Goal: Transaction & Acquisition: Purchase product/service

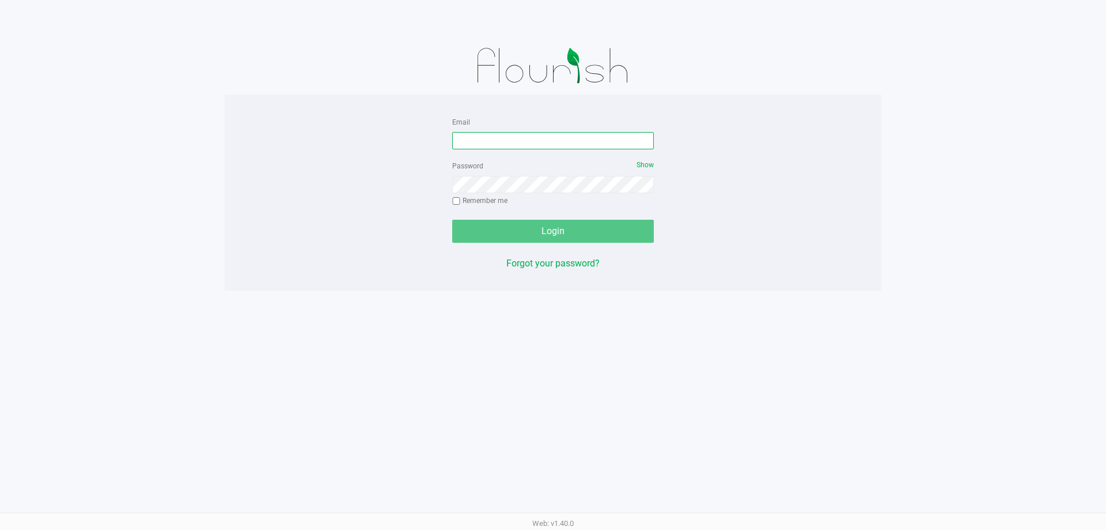
click at [516, 143] on input "Email" at bounding box center [553, 140] width 202 height 17
type input "[EMAIL_ADDRESS][DOMAIN_NAME]"
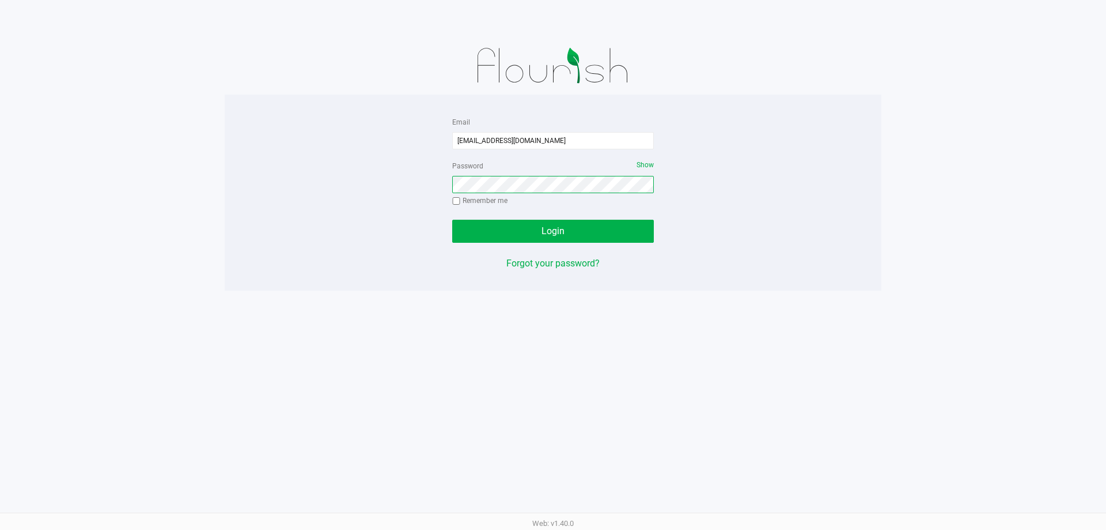
click at [452, 220] on button "Login" at bounding box center [553, 231] width 202 height 23
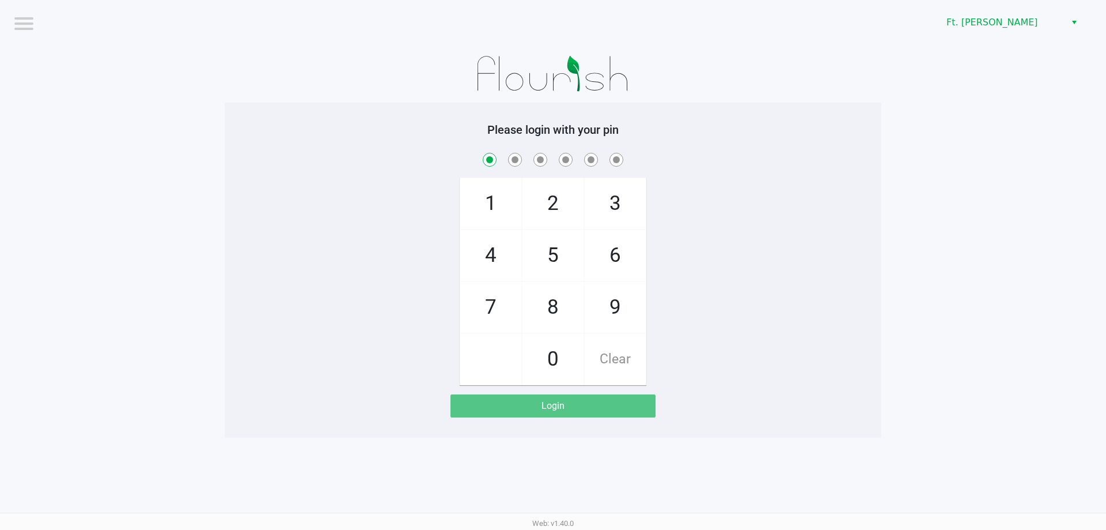
checkbox input "true"
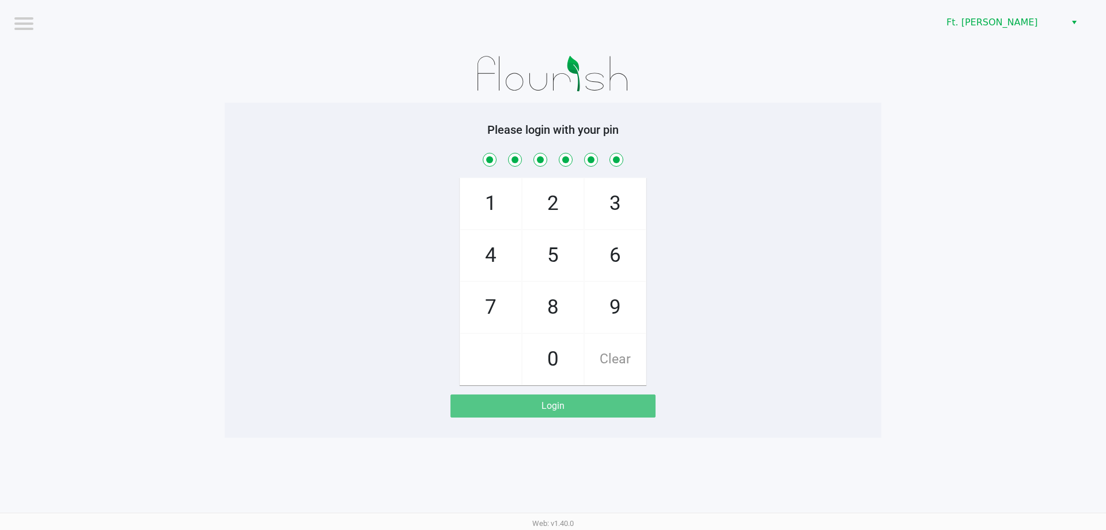
checkbox input "true"
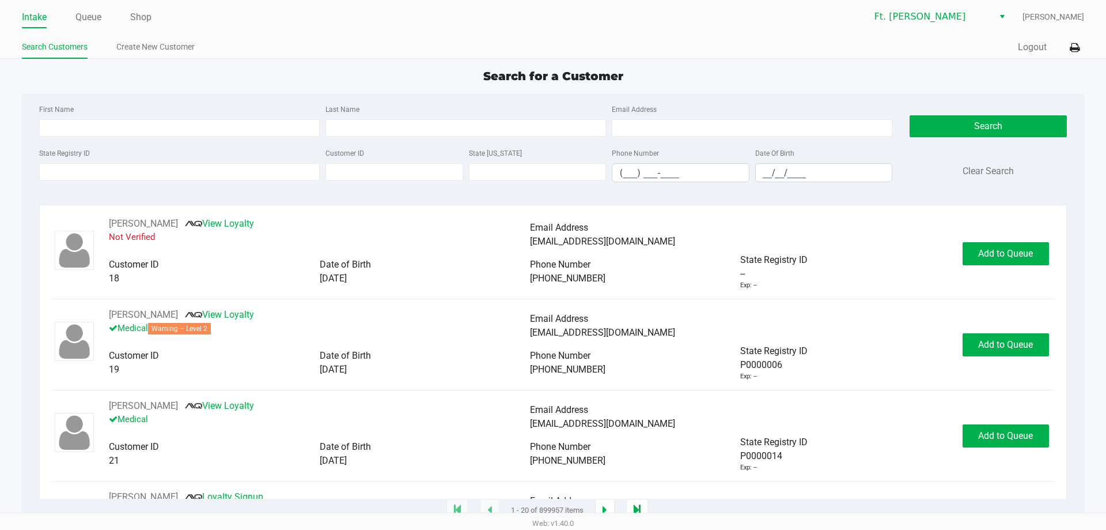
click at [252, 138] on div "First Name Last Name Email Address" at bounding box center [465, 124] width 859 height 44
click at [261, 124] on input "First Name" at bounding box center [179, 127] width 281 height 17
type input "emrah"
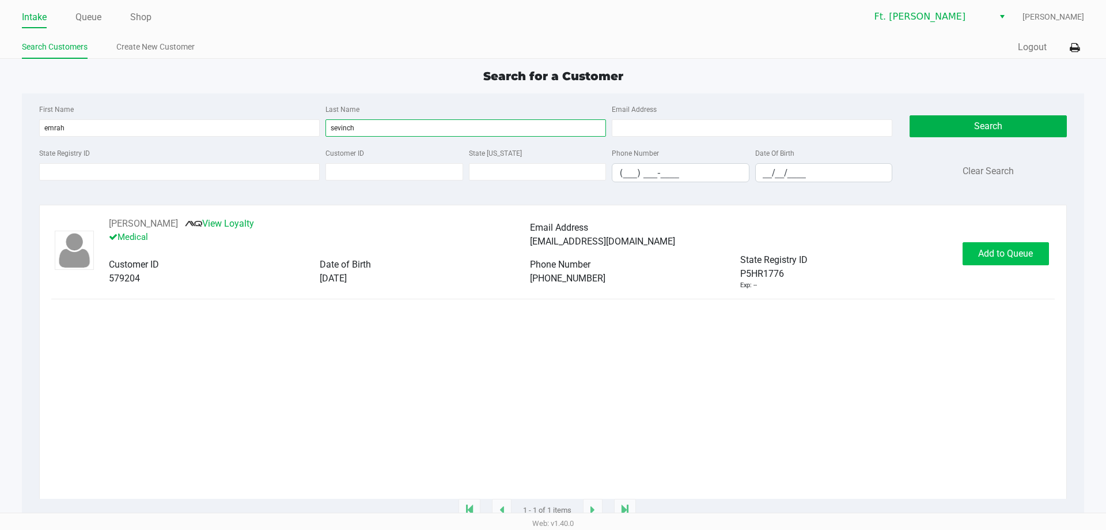
type input "sevinch"
click at [991, 255] on span "Add to Queue" at bounding box center [1006, 253] width 55 height 11
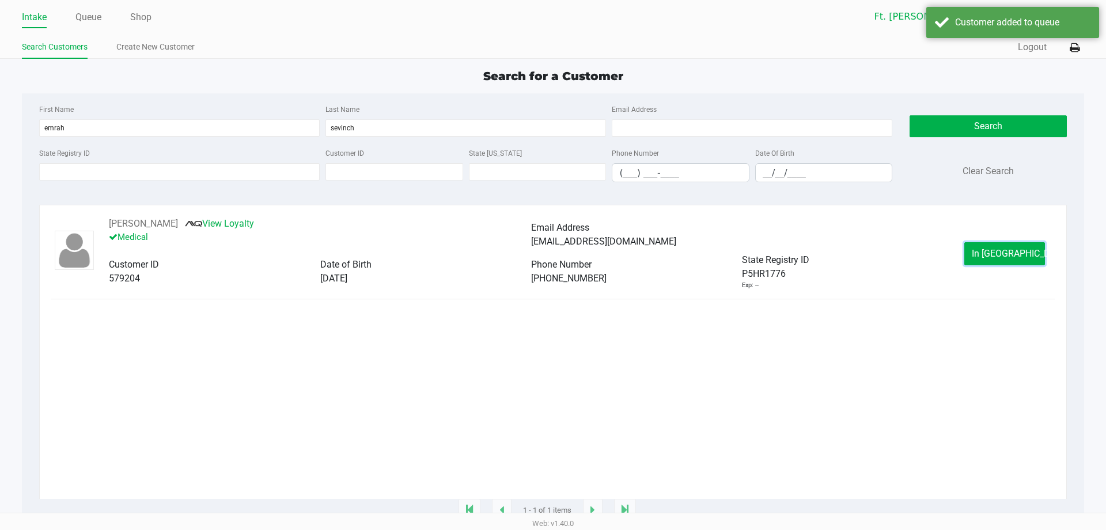
click at [991, 255] on span "In [GEOGRAPHIC_DATA]" at bounding box center [1020, 253] width 97 height 11
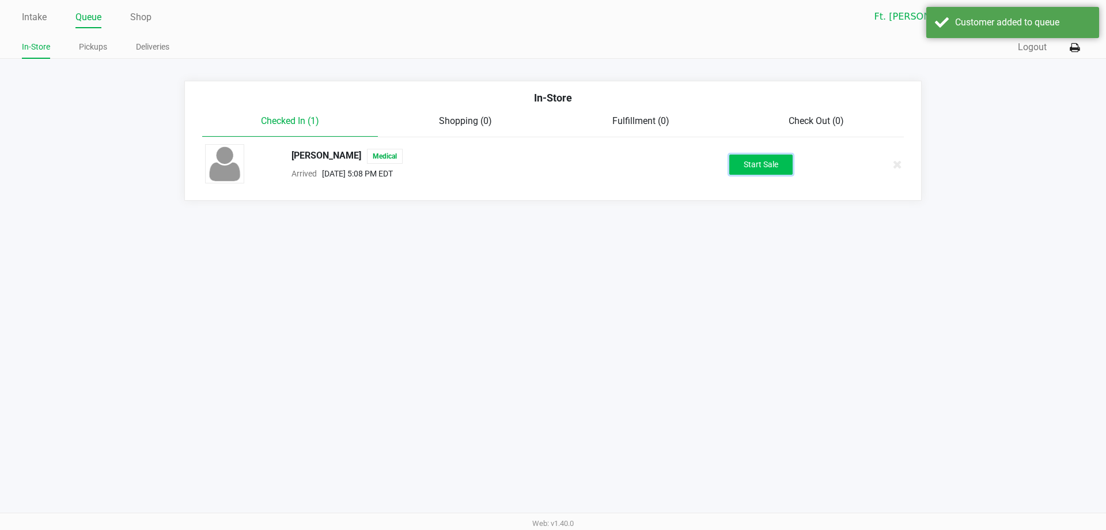
click at [756, 168] on button "Start Sale" at bounding box center [761, 164] width 63 height 20
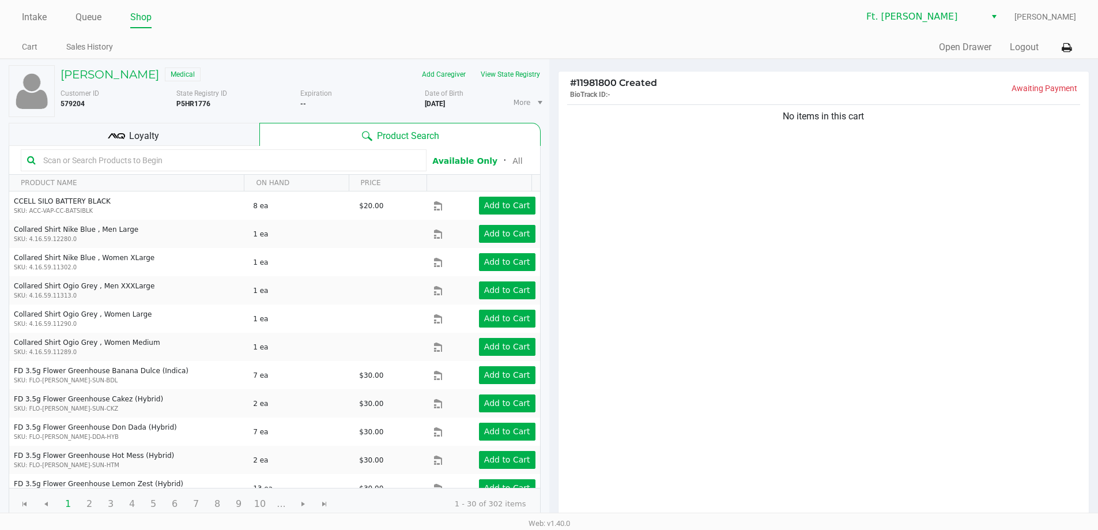
click at [771, 174] on div "No items in this cart" at bounding box center [823, 311] width 531 height 418
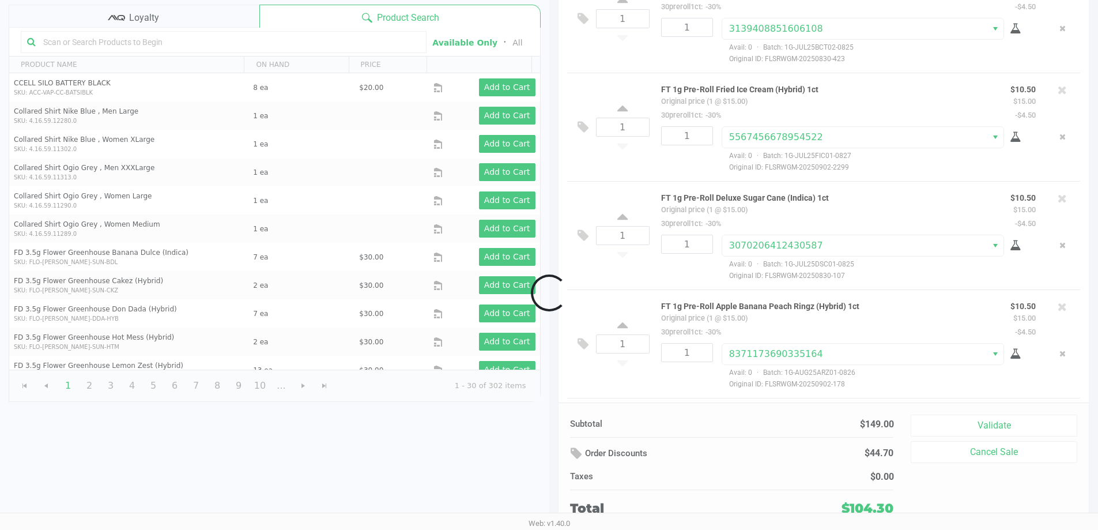
scroll to position [562, 0]
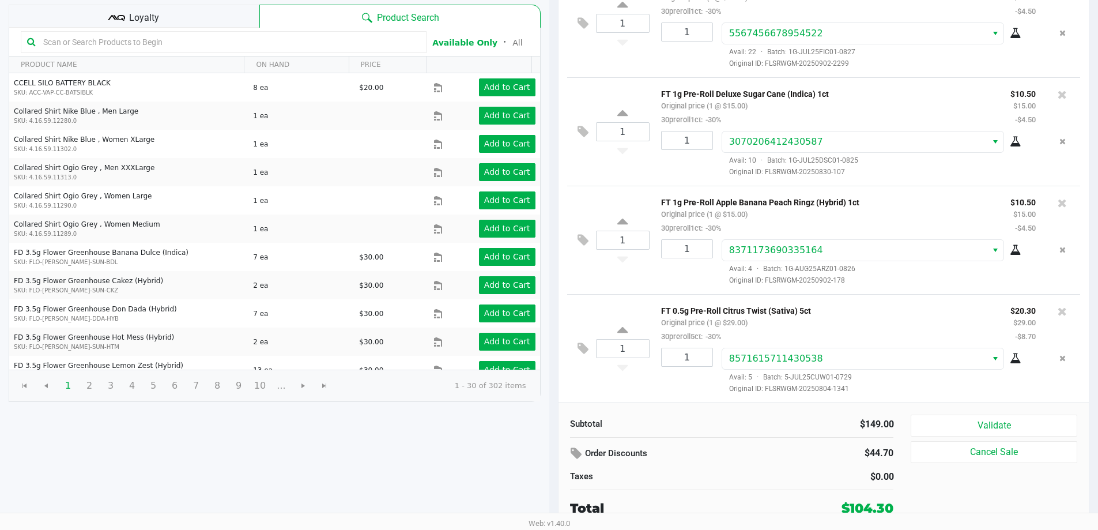
click at [130, 13] on span "Loyalty" at bounding box center [144, 18] width 30 height 14
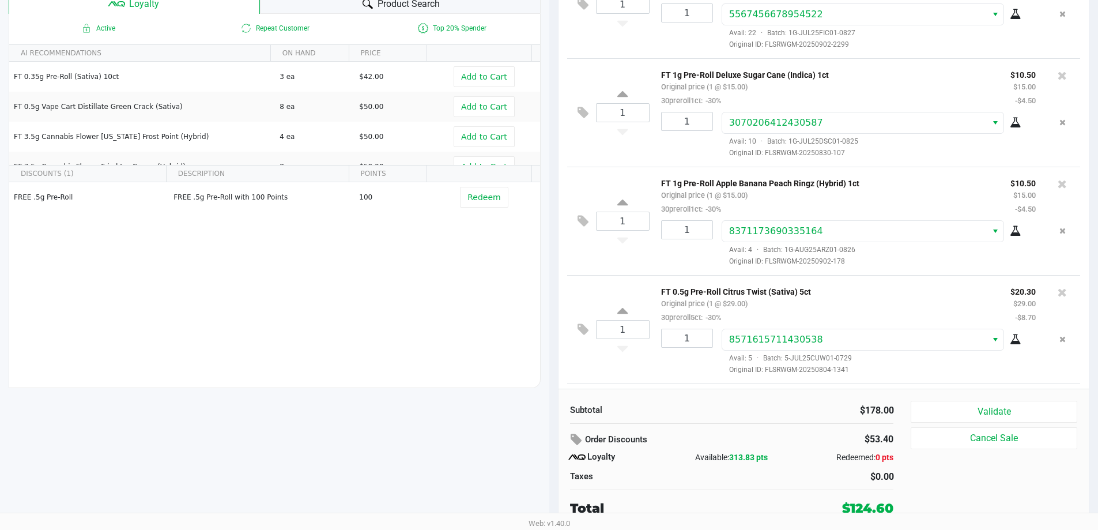
scroll to position [671, 0]
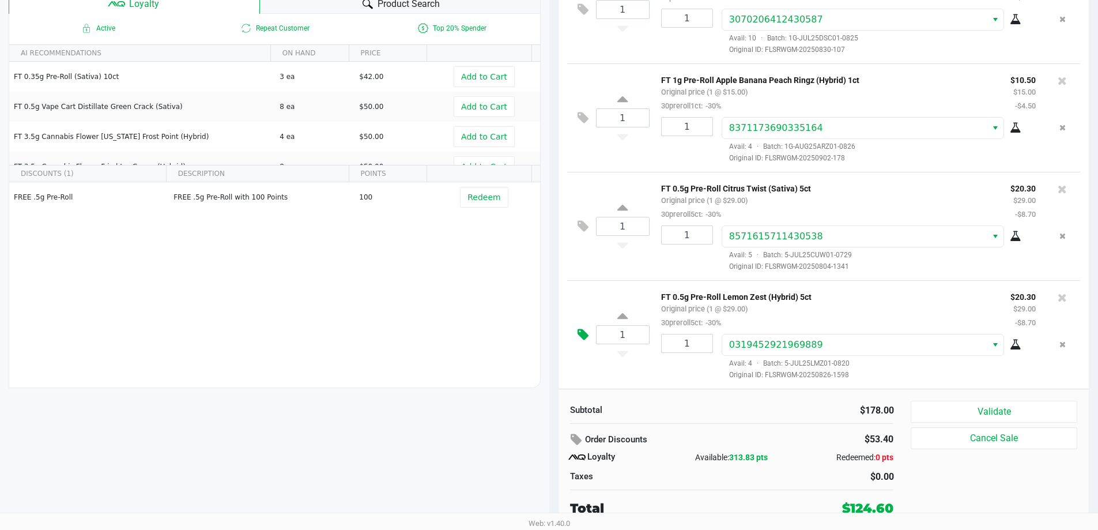
click at [577, 331] on icon at bounding box center [582, 334] width 11 height 13
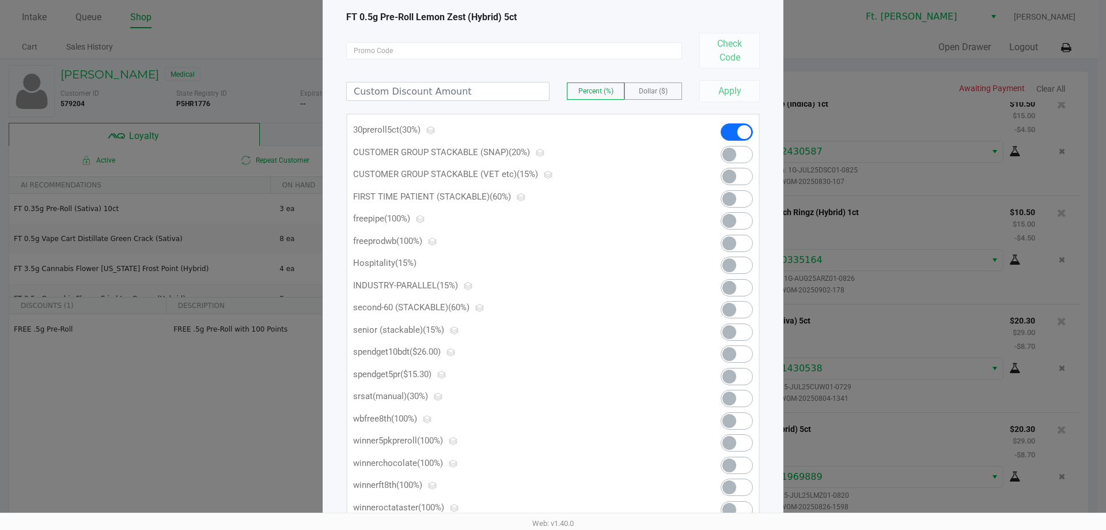
scroll to position [135, 0]
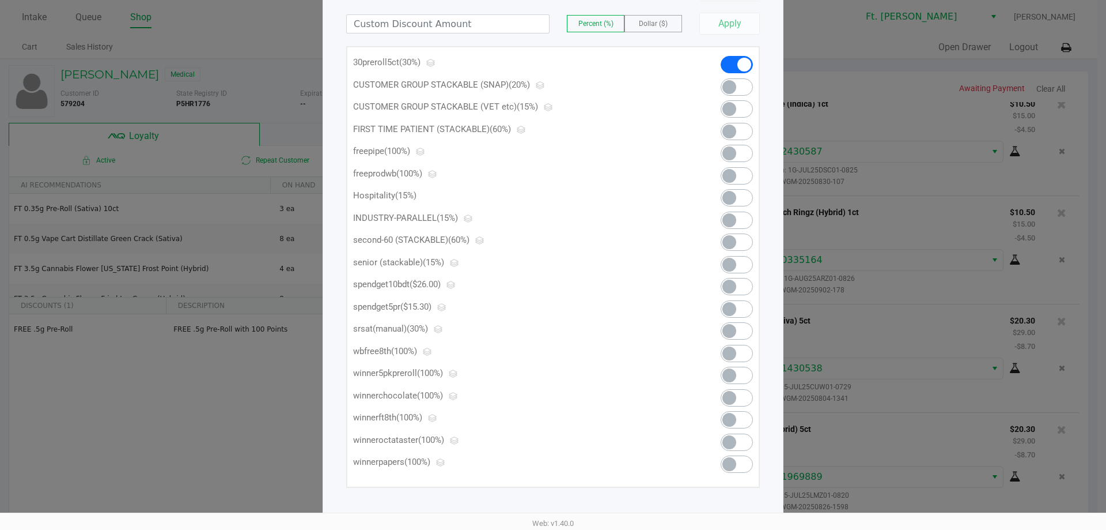
click at [731, 308] on span at bounding box center [730, 309] width 14 height 14
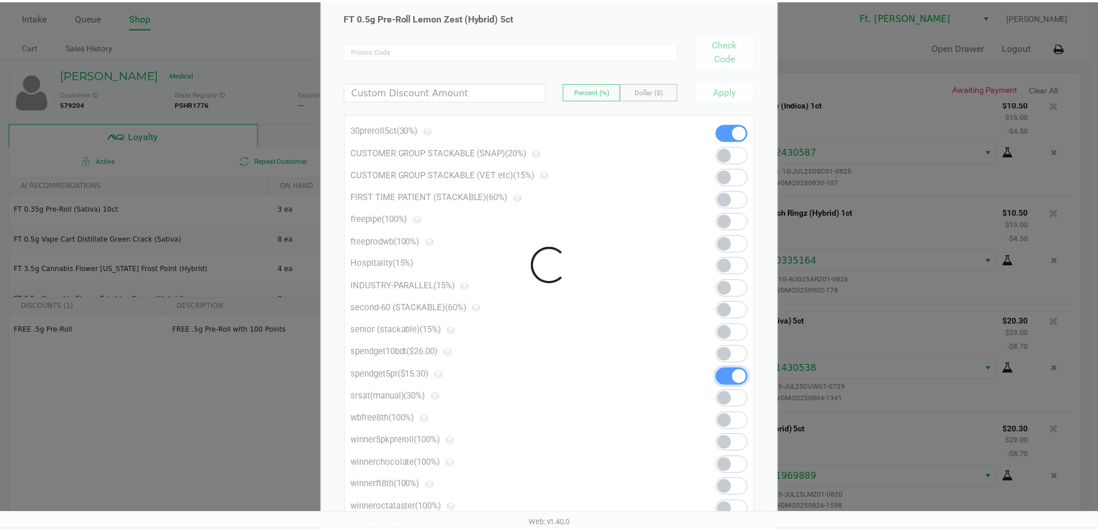
scroll to position [0, 0]
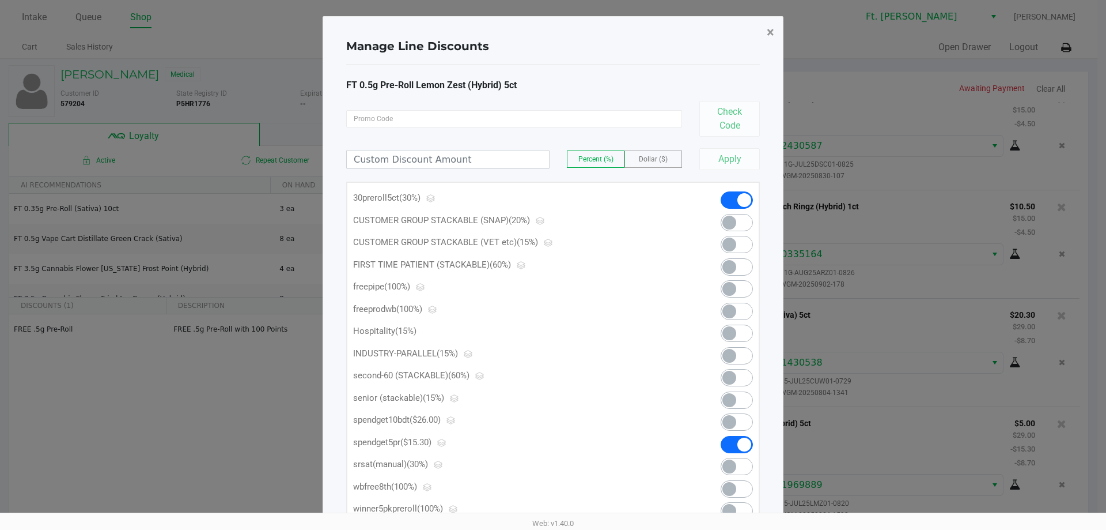
click at [773, 30] on span "×" at bounding box center [770, 32] width 7 height 16
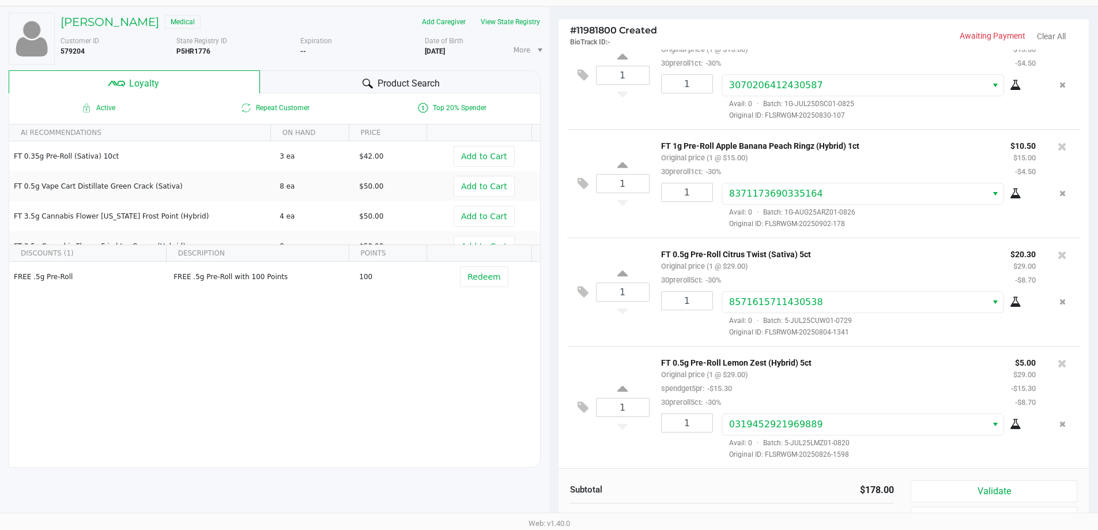
scroll to position [132, 0]
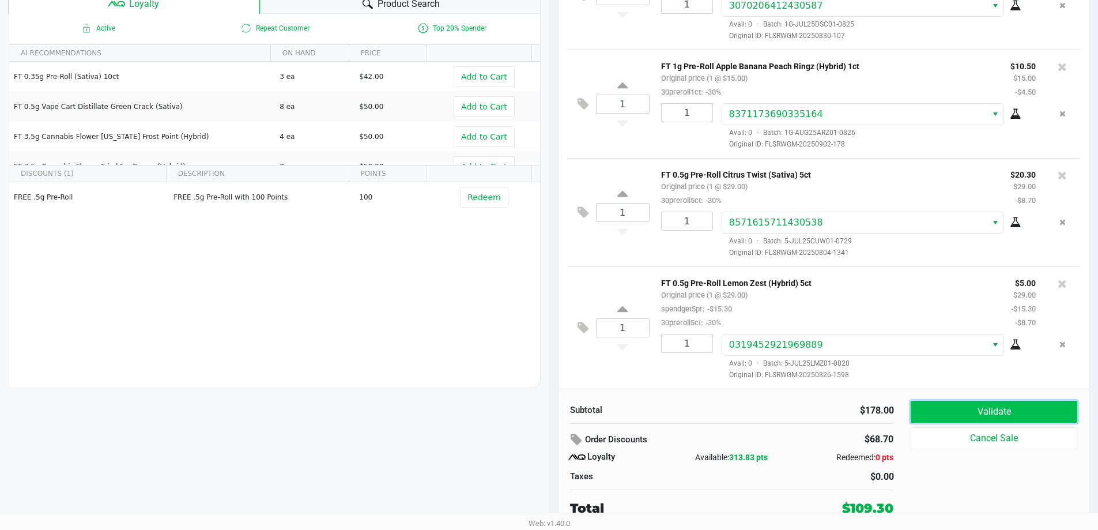
click at [990, 410] on button "Validate" at bounding box center [994, 412] width 166 height 22
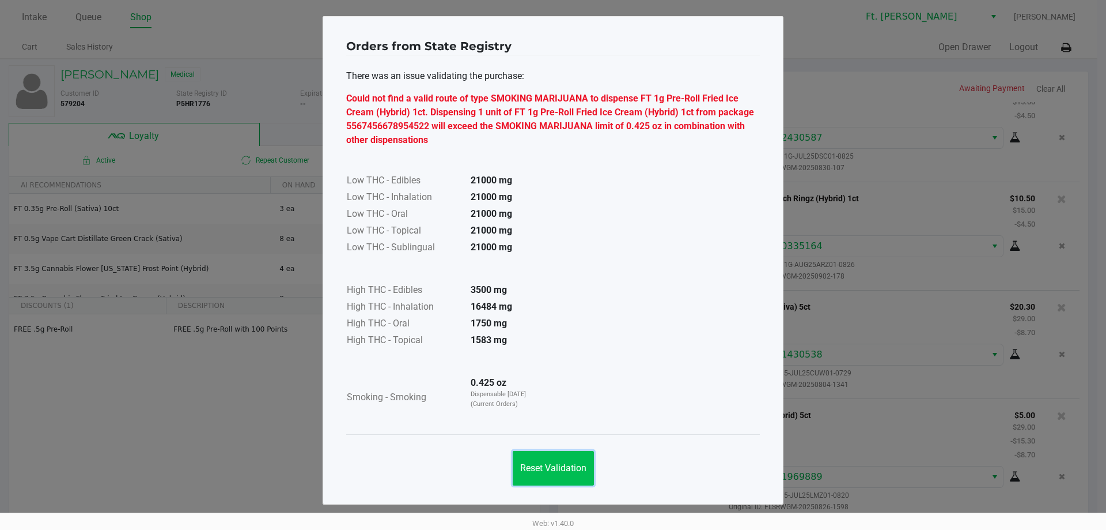
click at [560, 474] on button "Reset Validation" at bounding box center [553, 468] width 81 height 35
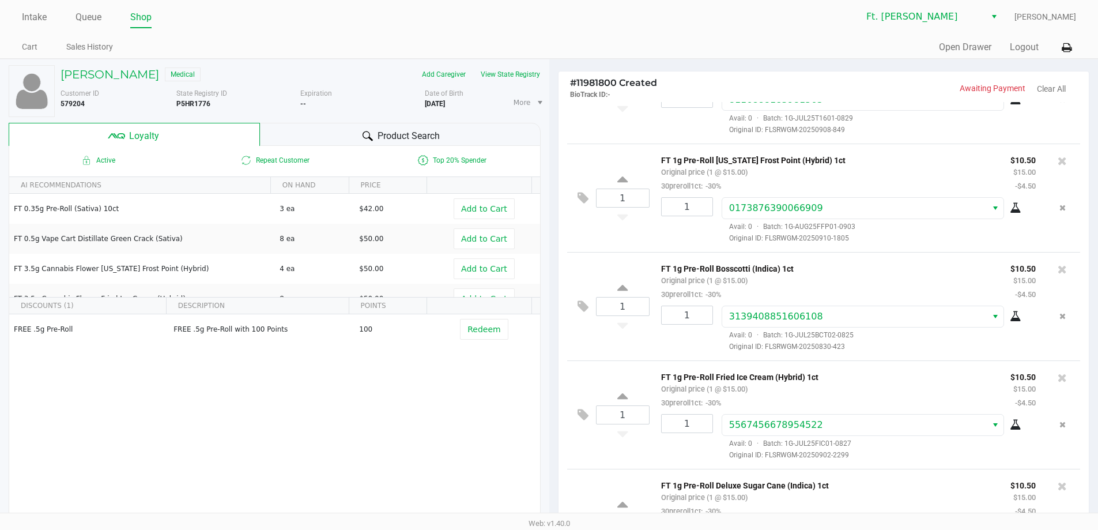
scroll to position [288, 0]
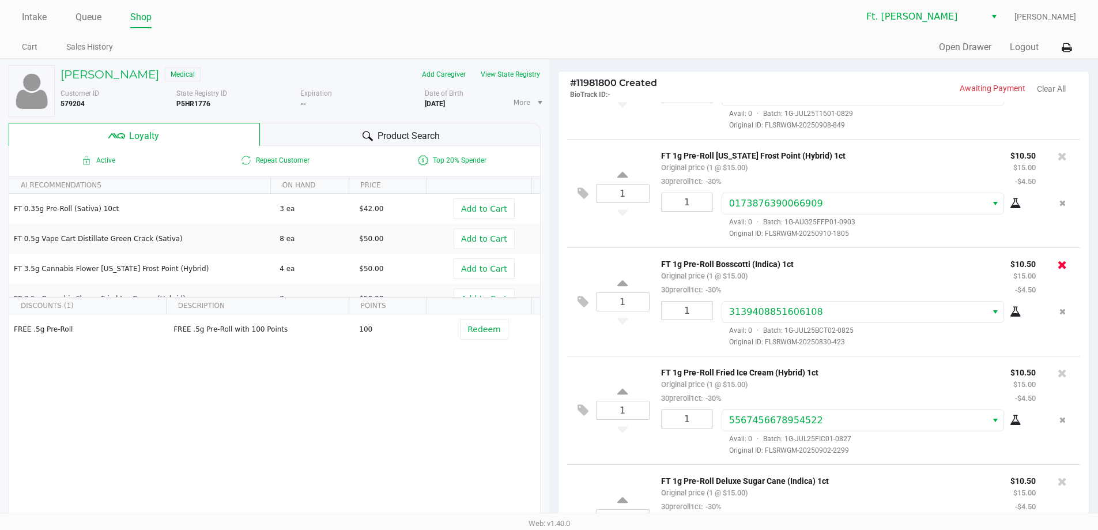
click at [1058, 269] on icon at bounding box center [1062, 265] width 9 height 12
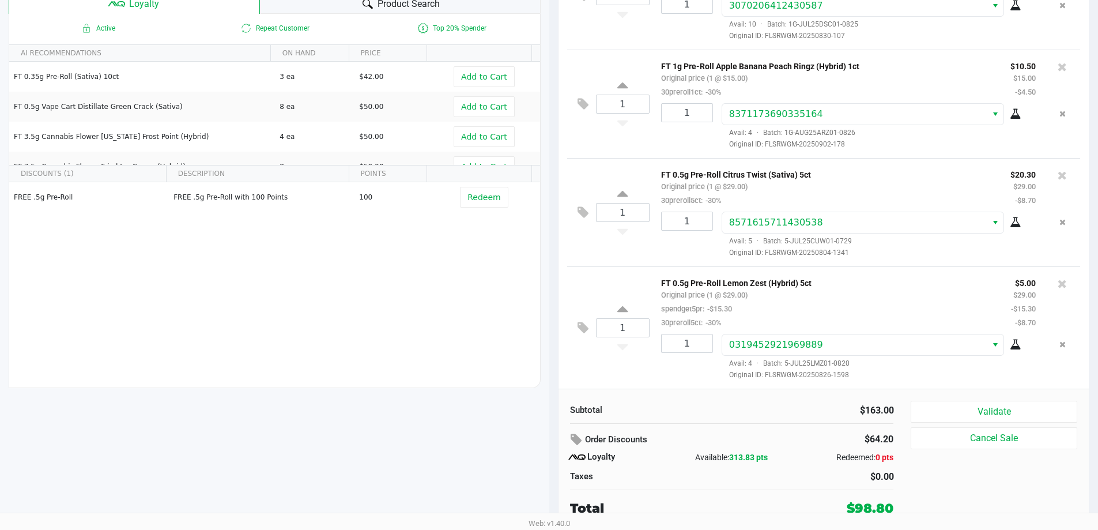
scroll to position [132, 0]
click at [969, 410] on button "Validate" at bounding box center [994, 412] width 166 height 22
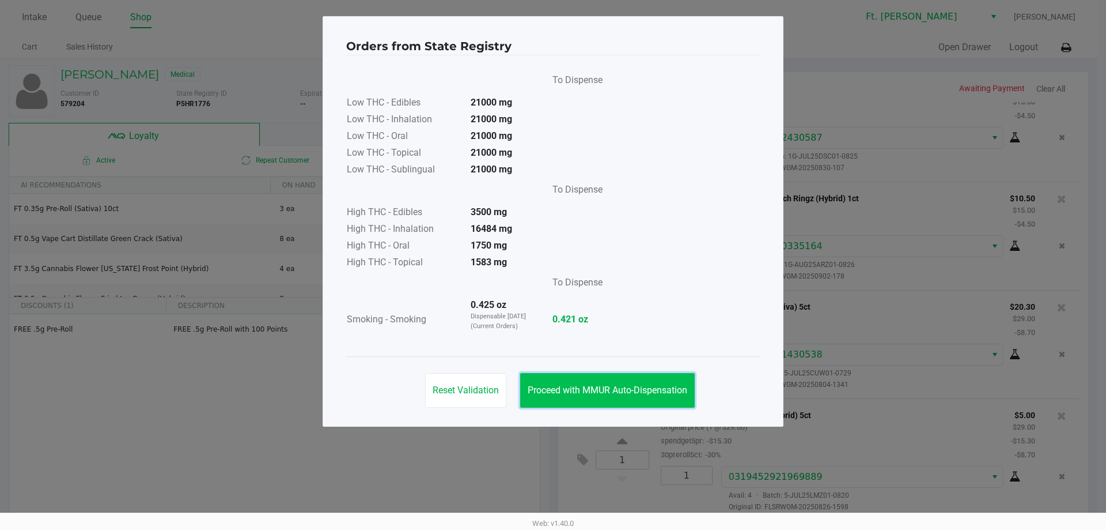
click at [607, 391] on span "Proceed with MMUR Auto-Dispensation" at bounding box center [608, 389] width 160 height 11
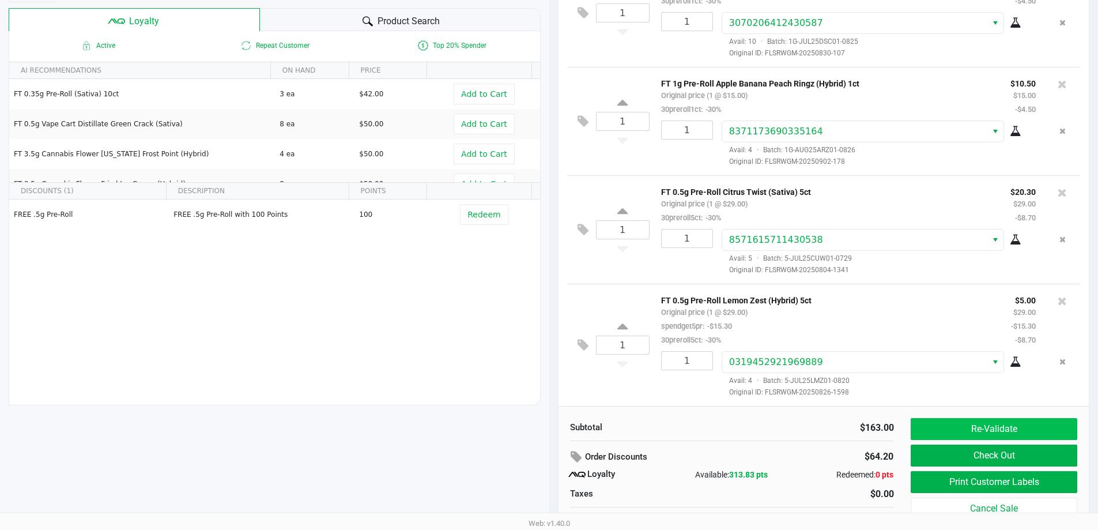
scroll to position [132, 0]
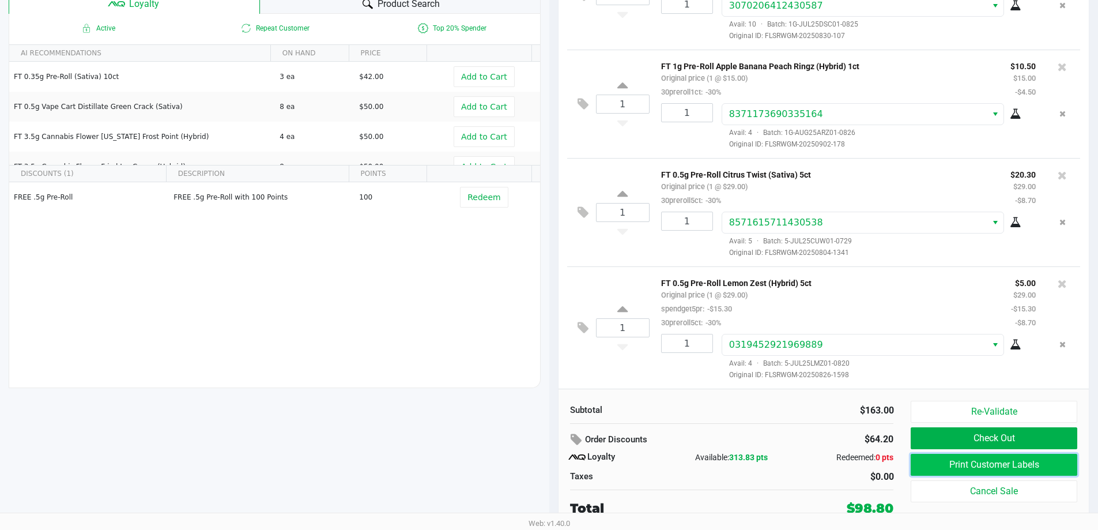
click at [995, 462] on button "Print Customer Labels" at bounding box center [994, 465] width 166 height 22
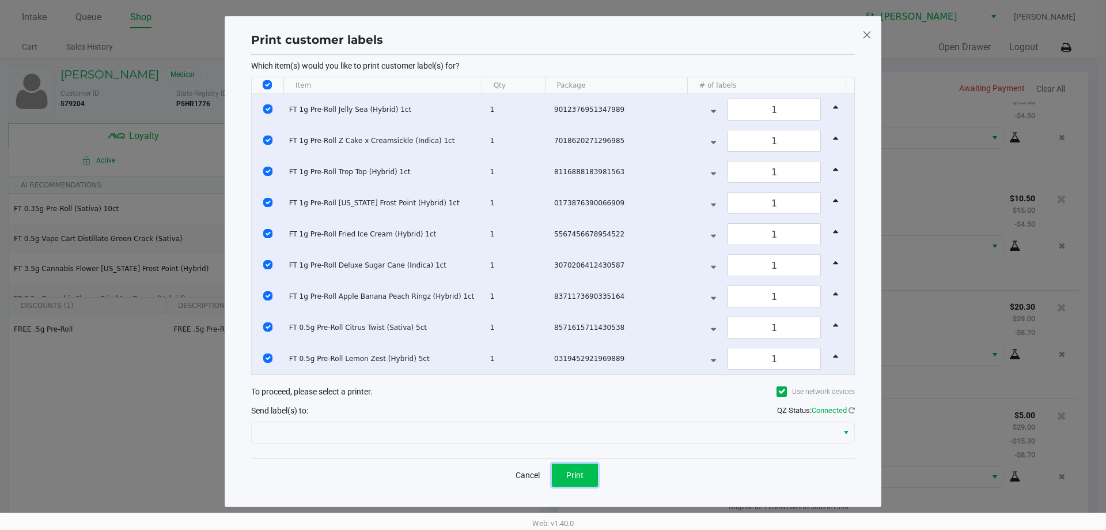
click at [591, 473] on button "Print" at bounding box center [575, 474] width 46 height 23
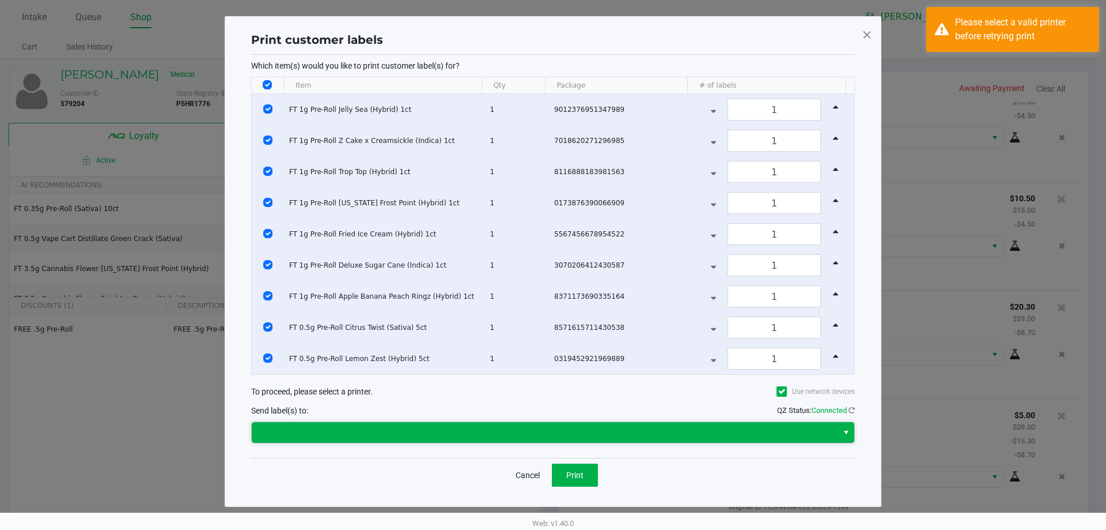
click at [496, 439] on span at bounding box center [545, 432] width 586 height 21
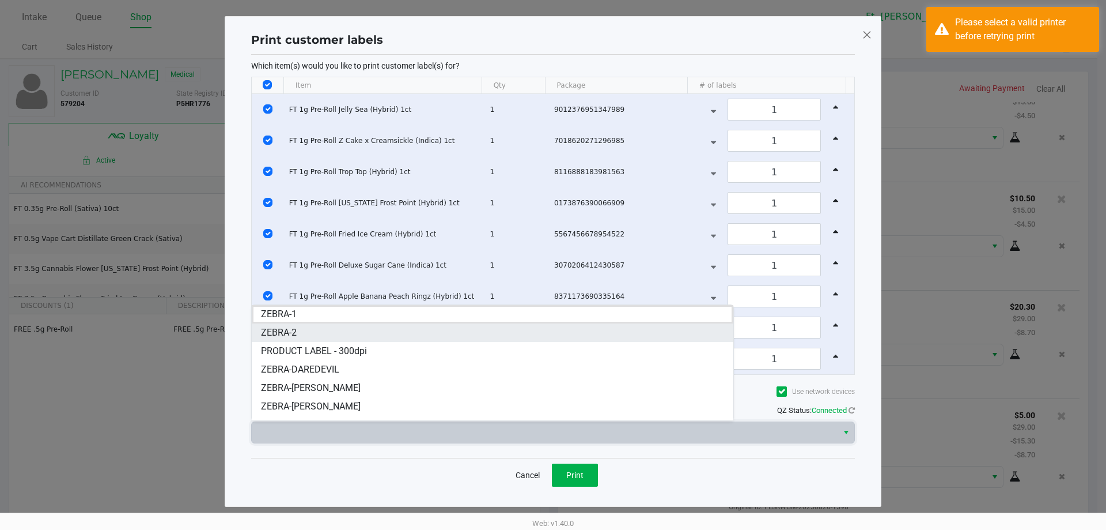
click at [451, 333] on li "ZEBRA-2" at bounding box center [493, 332] width 482 height 18
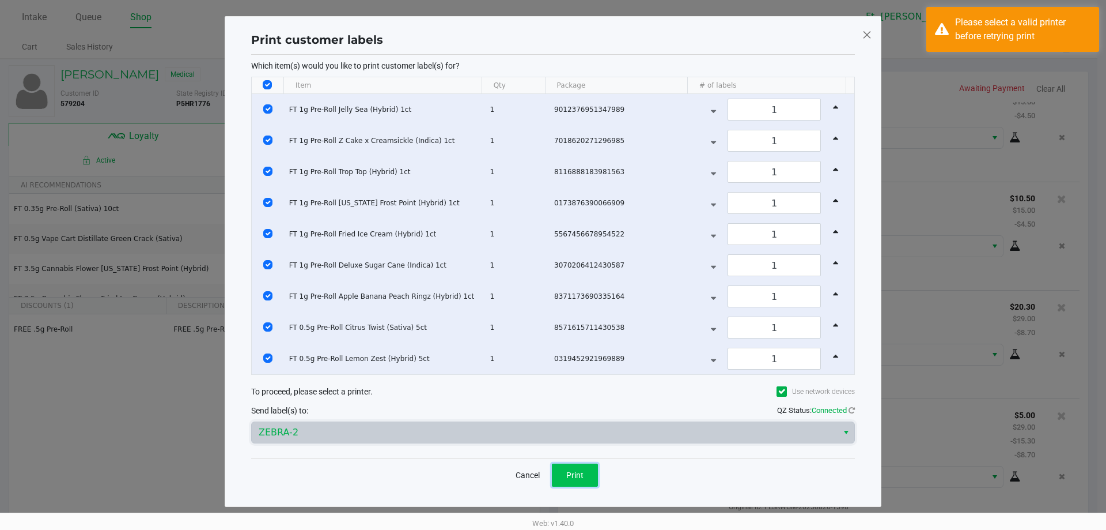
click at [587, 471] on button "Print" at bounding box center [575, 474] width 46 height 23
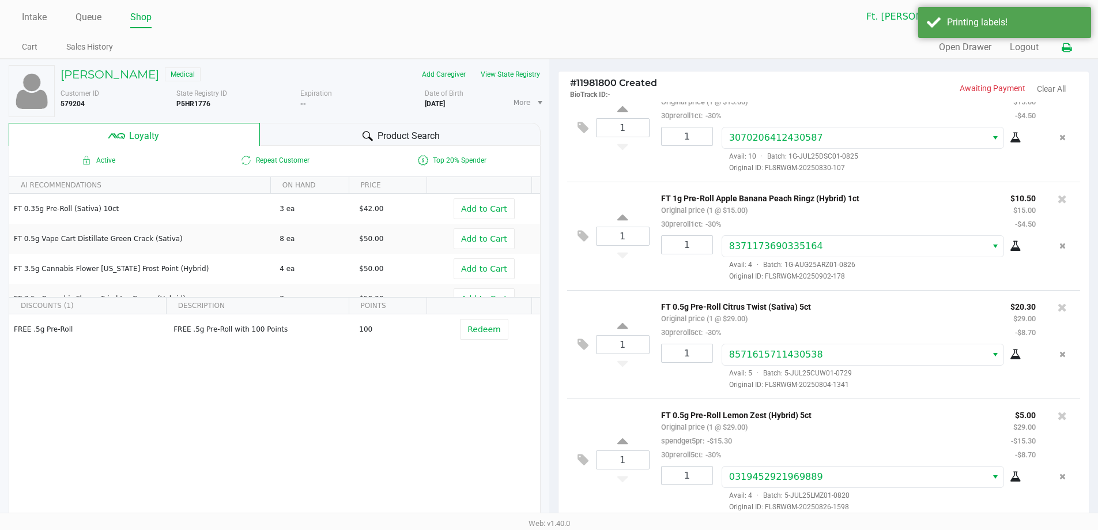
click at [1067, 50] on icon at bounding box center [1067, 48] width 10 height 8
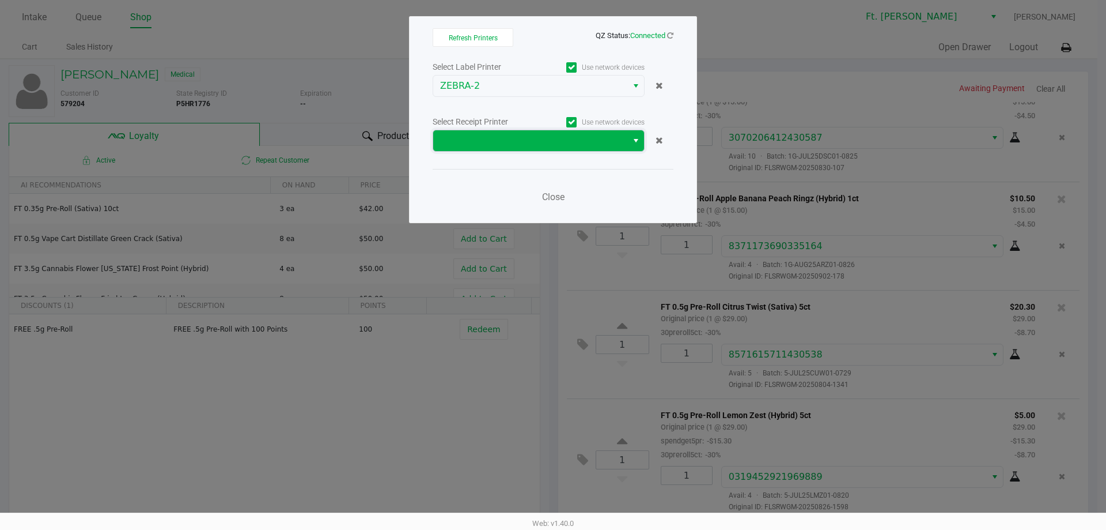
click at [598, 137] on span at bounding box center [530, 141] width 180 height 14
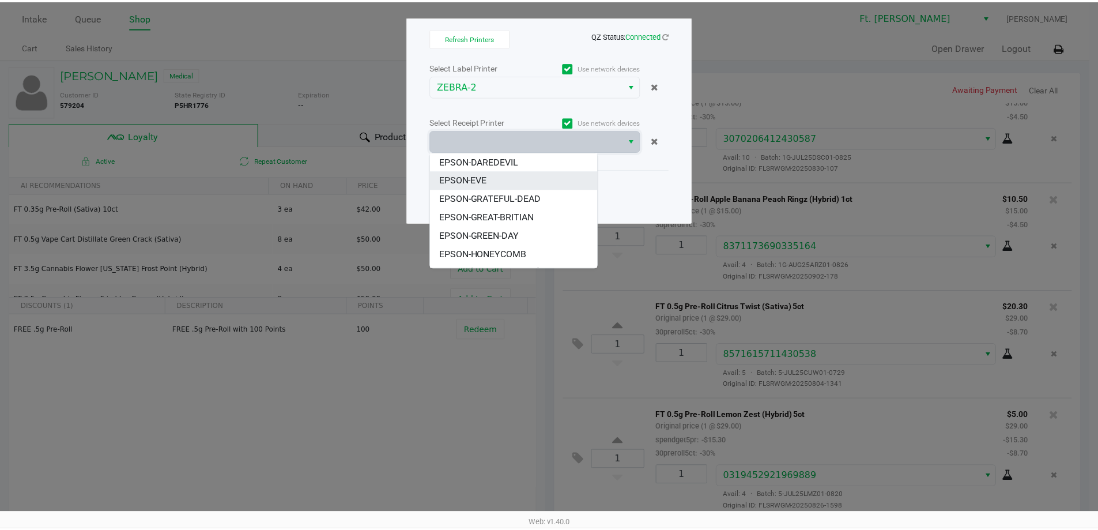
scroll to position [58, 0]
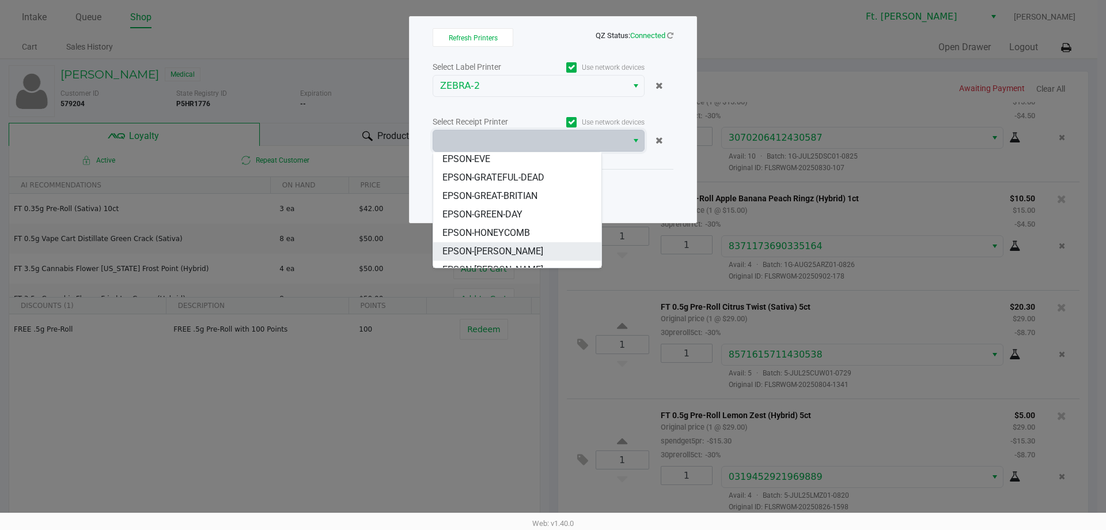
click at [527, 248] on li "EPSON-[PERSON_NAME]" at bounding box center [517, 251] width 168 height 18
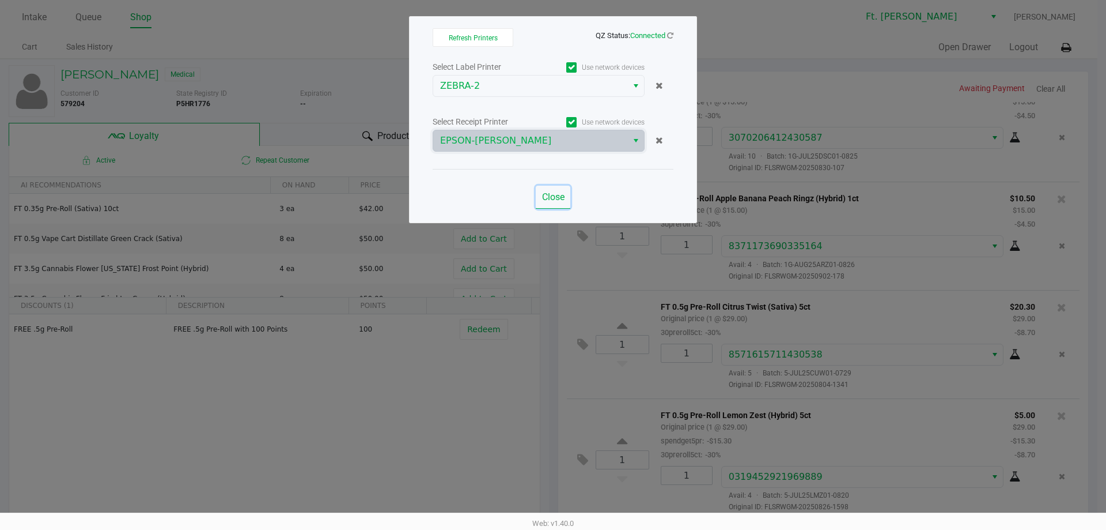
click at [561, 202] on span "Close" at bounding box center [553, 196] width 22 height 11
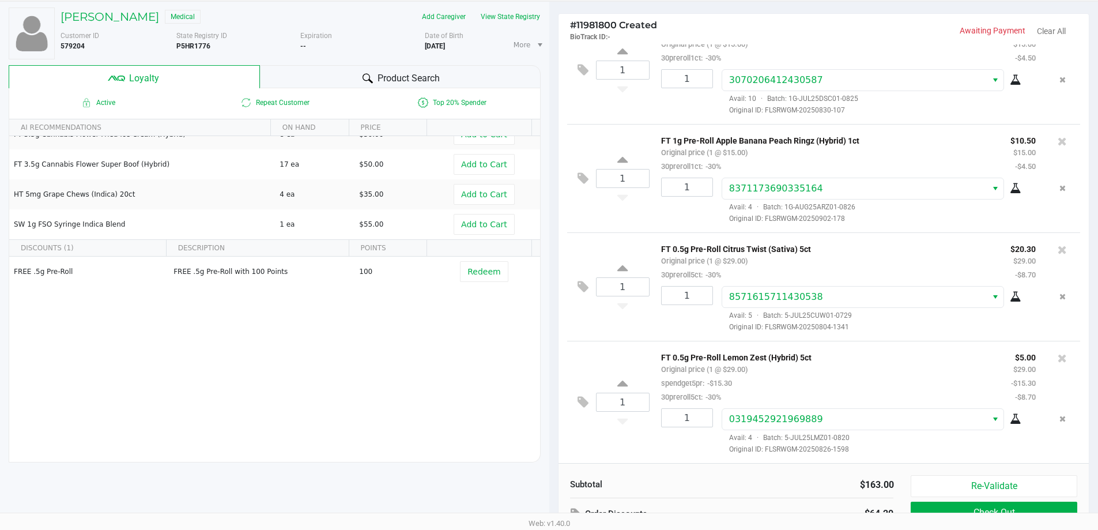
scroll to position [132, 0]
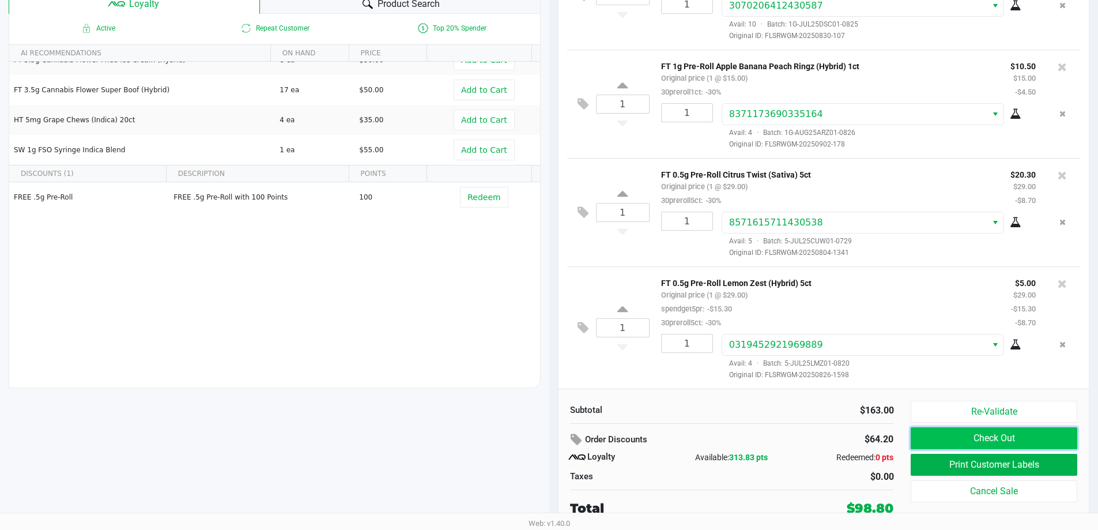
click at [943, 445] on button "Check Out" at bounding box center [994, 438] width 166 height 22
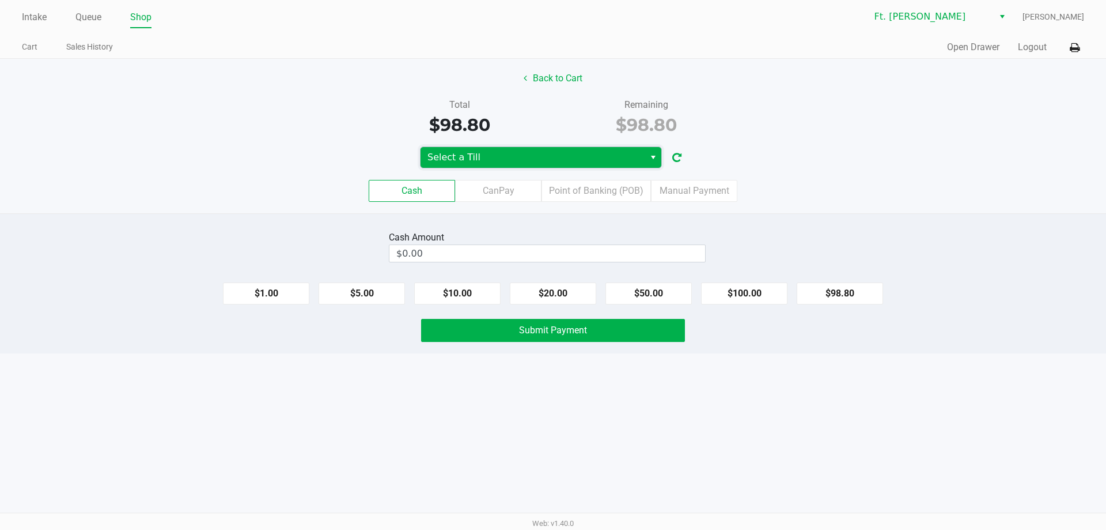
click at [537, 155] on span "Select a Till" at bounding box center [533, 157] width 210 height 14
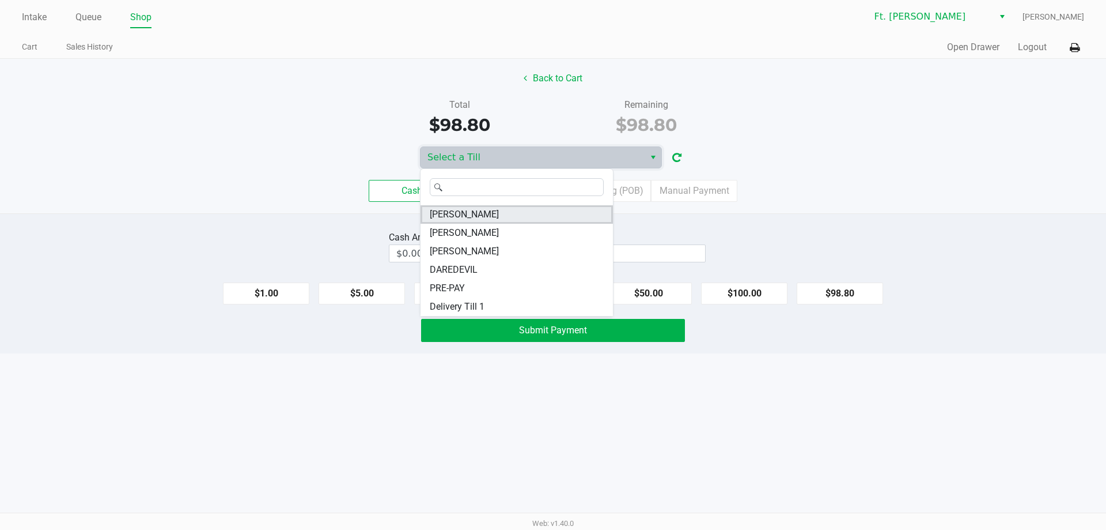
click at [524, 216] on li "[PERSON_NAME]" at bounding box center [517, 214] width 192 height 18
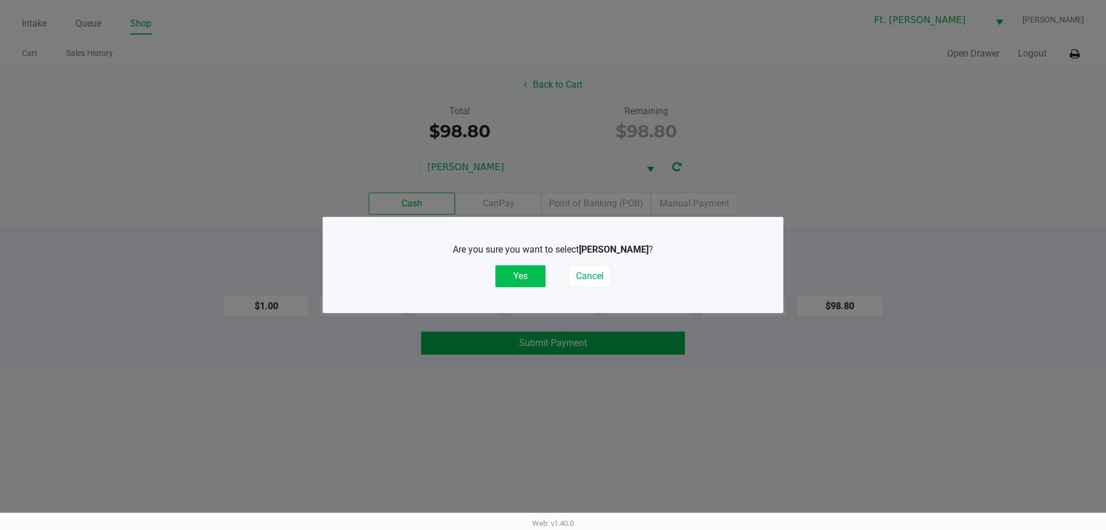
click at [516, 277] on button "Yes" at bounding box center [521, 276] width 50 height 22
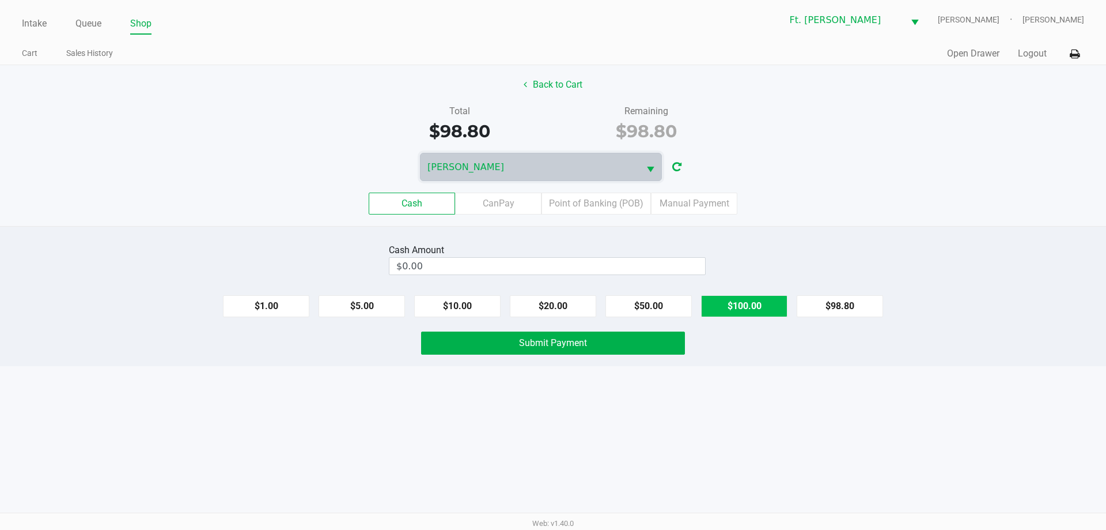
drag, startPoint x: 721, startPoint y: 306, endPoint x: 630, endPoint y: 334, distance: 95.3
click at [722, 307] on button "$100.00" at bounding box center [744, 306] width 86 height 22
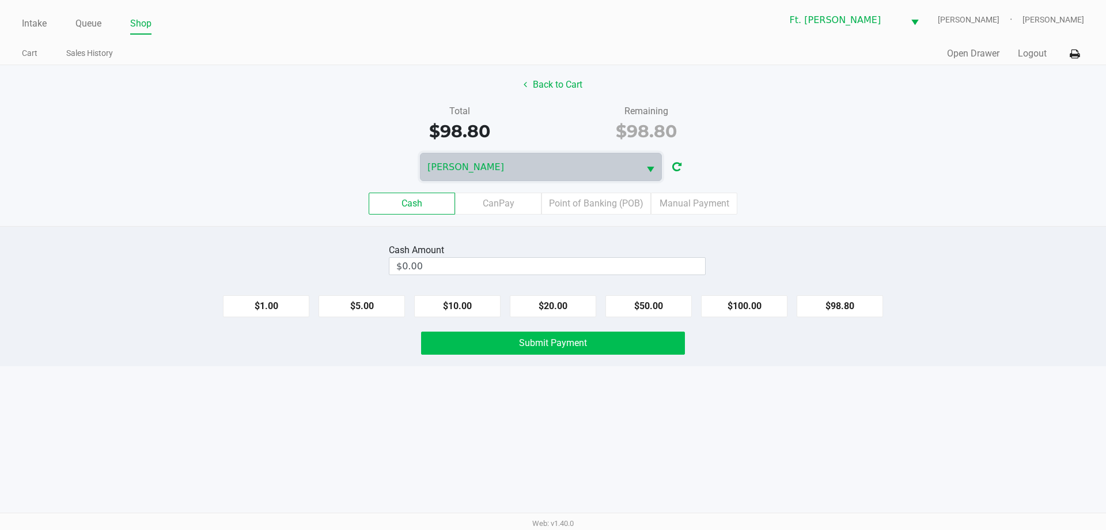
type input "$100.00"
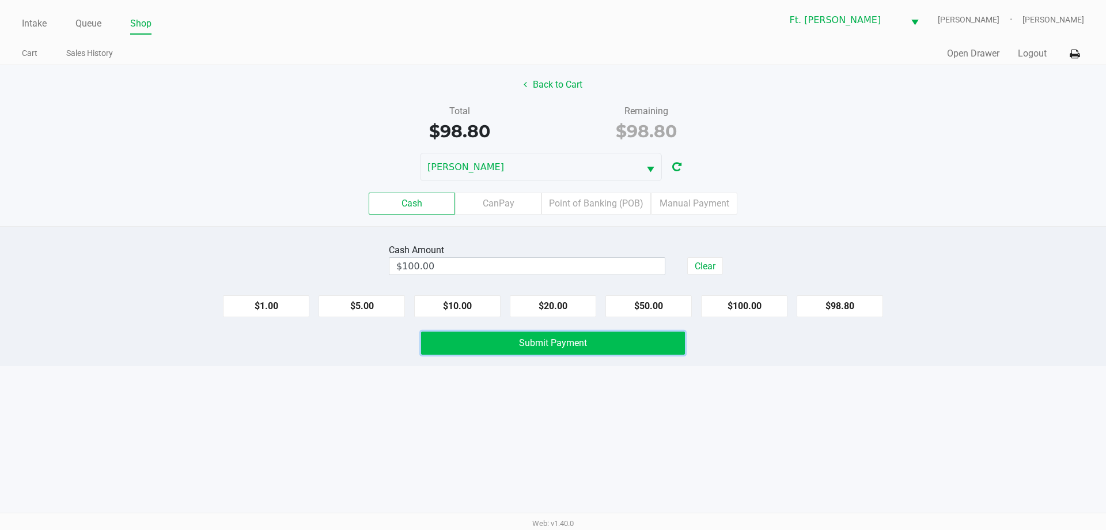
click at [595, 346] on button "Submit Payment" at bounding box center [553, 342] width 264 height 23
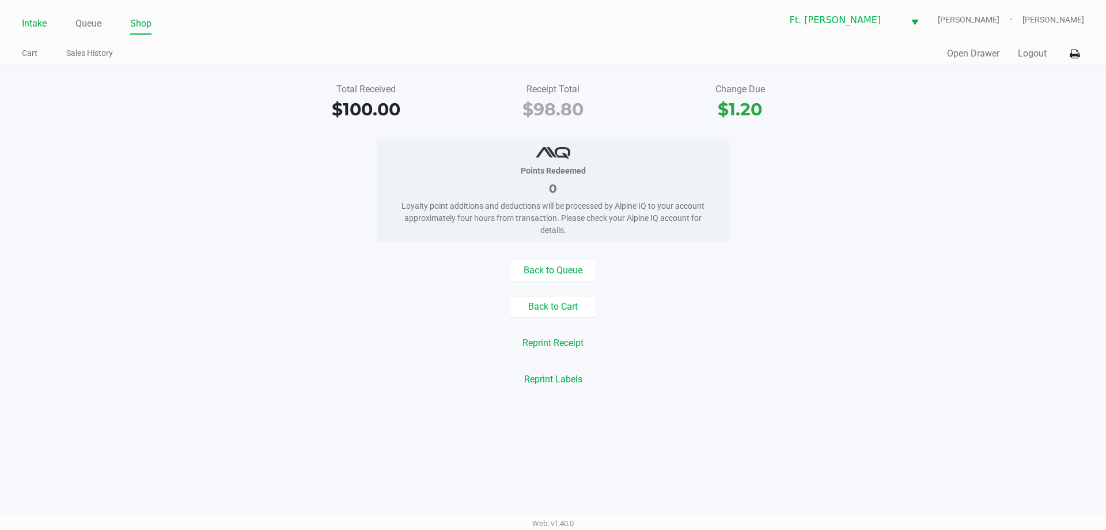
click at [24, 22] on link "Intake" at bounding box center [34, 24] width 25 height 16
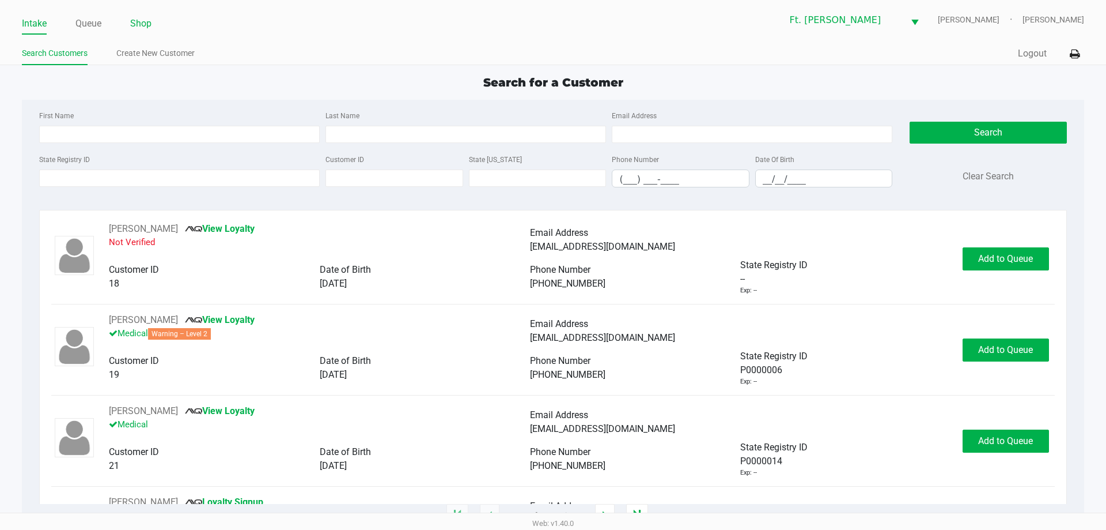
click at [145, 22] on link "Shop" at bounding box center [140, 24] width 21 height 16
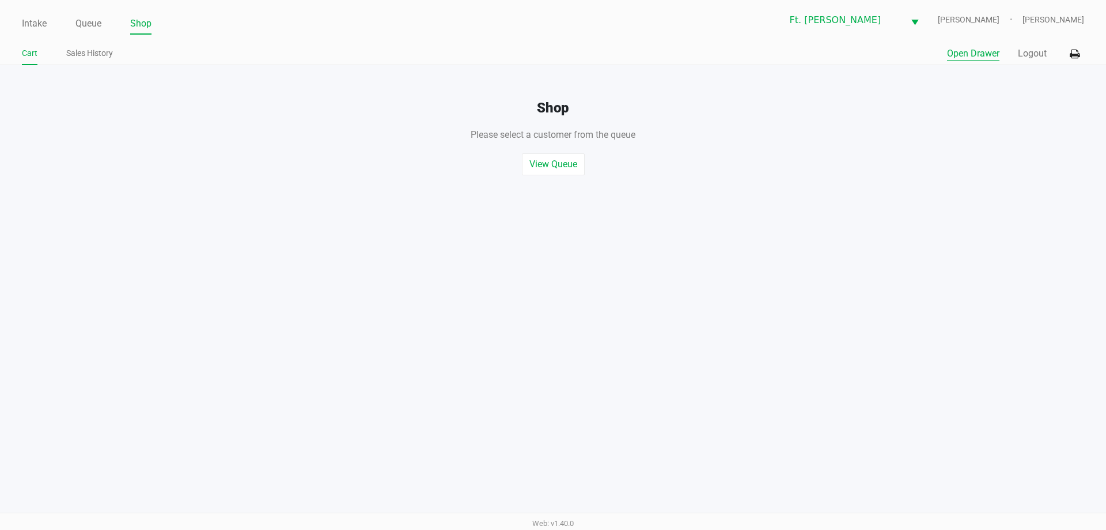
click at [970, 55] on button "Open Drawer" at bounding box center [973, 54] width 52 height 14
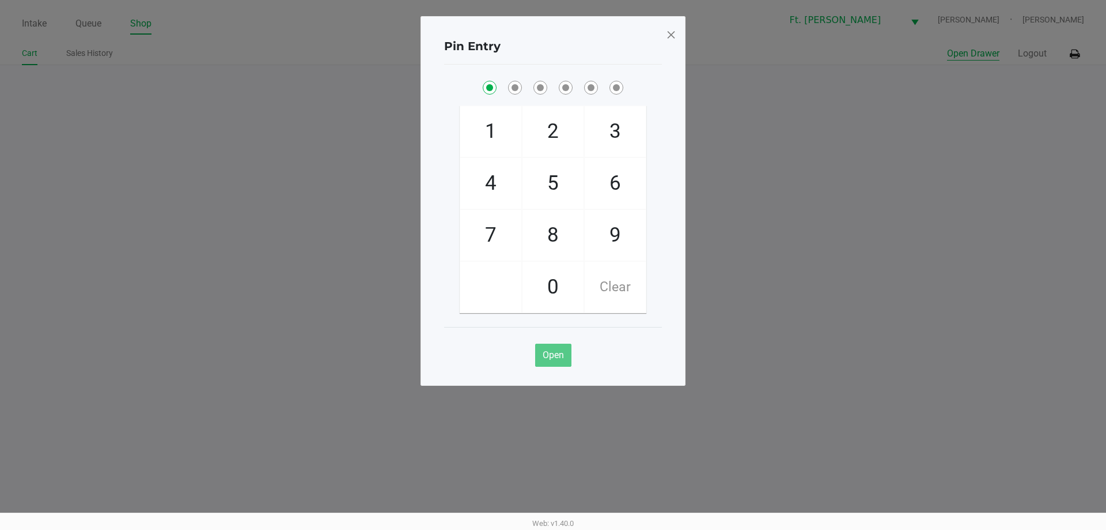
checkbox input "true"
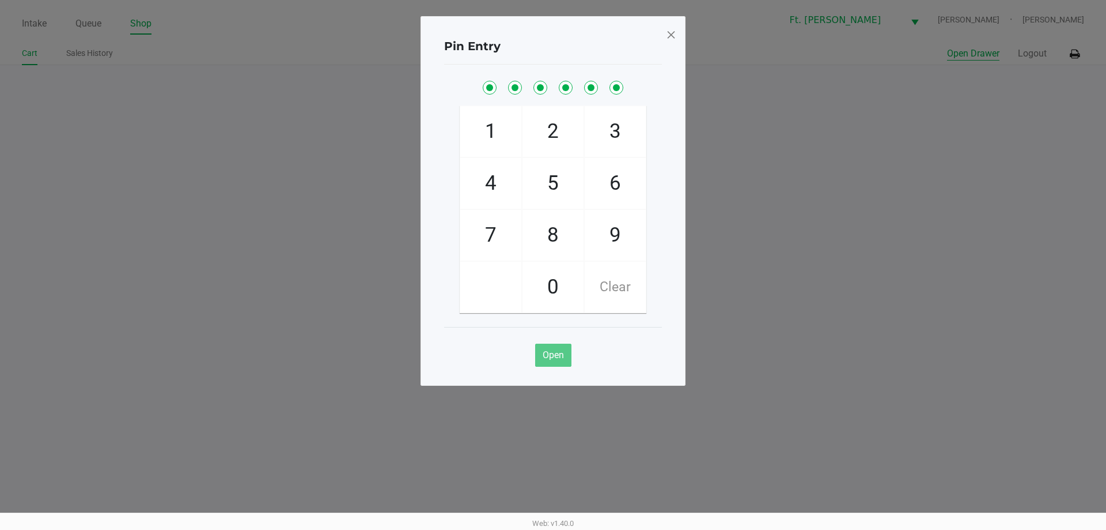
checkbox input "true"
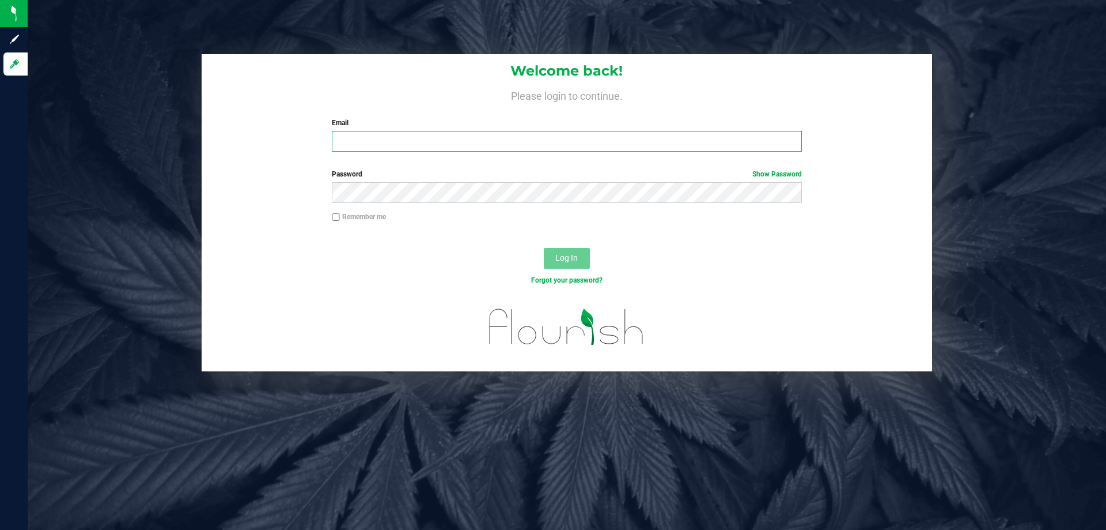
click at [553, 132] on input "Email" at bounding box center [567, 141] width 470 height 21
type input "[EMAIL_ADDRESS][DOMAIN_NAME]"
click at [544, 248] on button "Log In" at bounding box center [567, 258] width 46 height 21
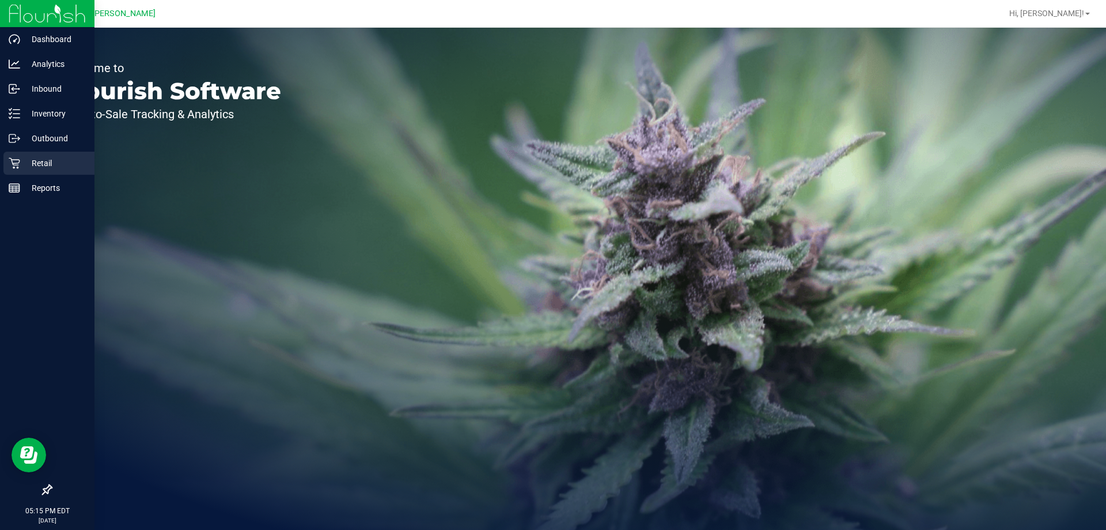
click at [61, 165] on p "Retail" at bounding box center [54, 163] width 69 height 14
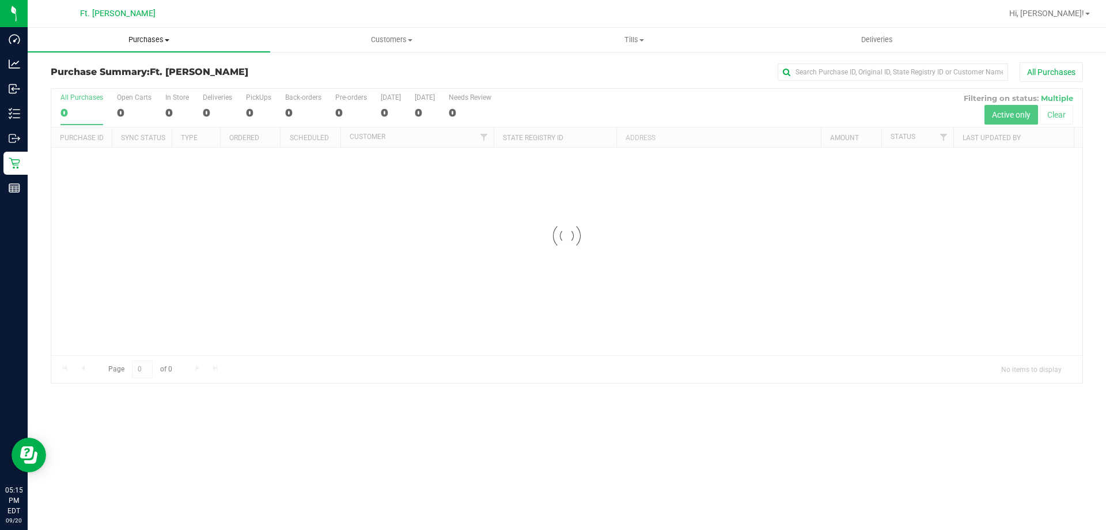
click at [173, 46] on uib-tab-heading "Purchases Summary of purchases Fulfillment All purchases" at bounding box center [149, 40] width 243 height 24
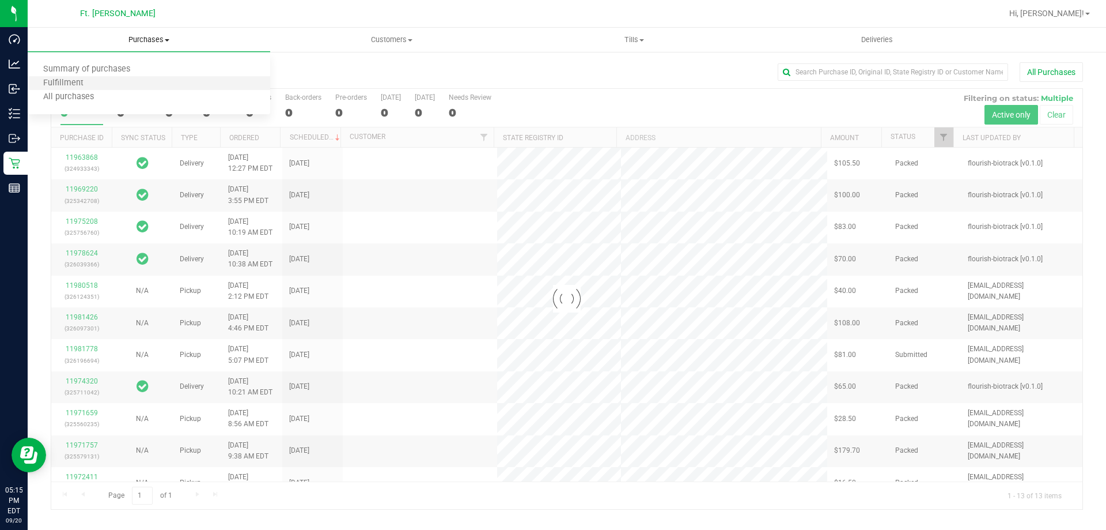
click at [147, 82] on li "Fulfillment" at bounding box center [149, 84] width 243 height 14
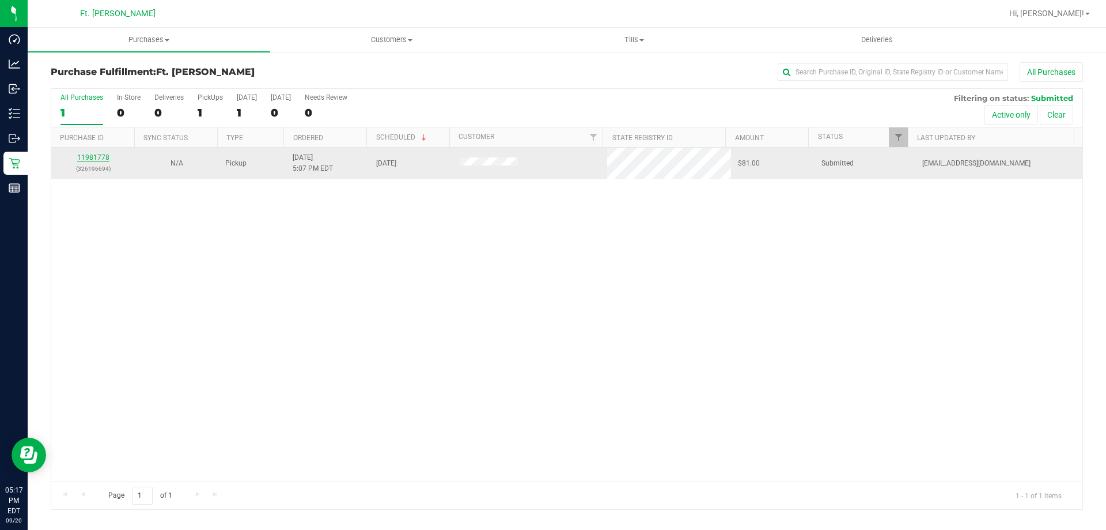
click at [97, 156] on link "11981778" at bounding box center [93, 157] width 32 height 8
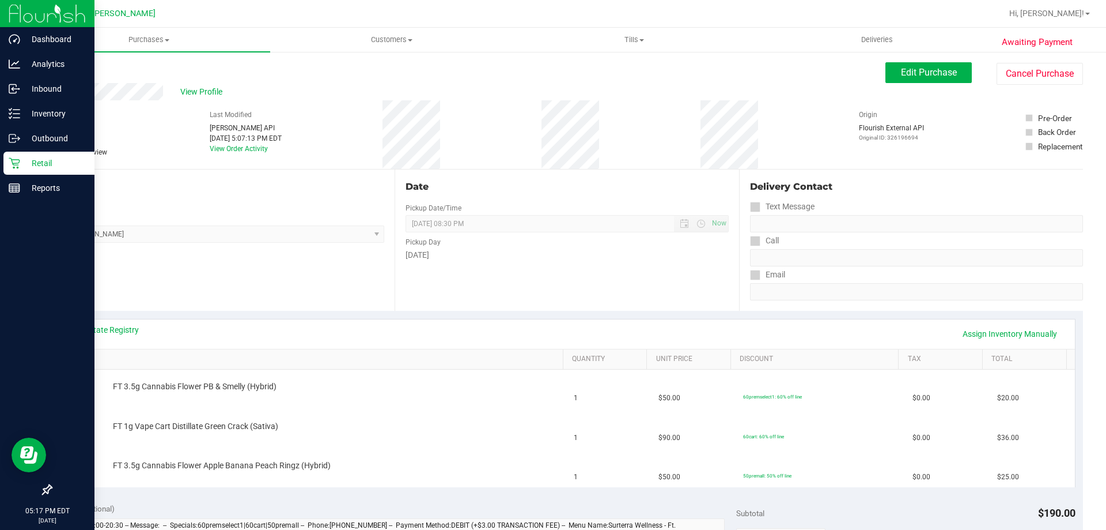
click at [12, 159] on icon at bounding box center [14, 163] width 11 height 11
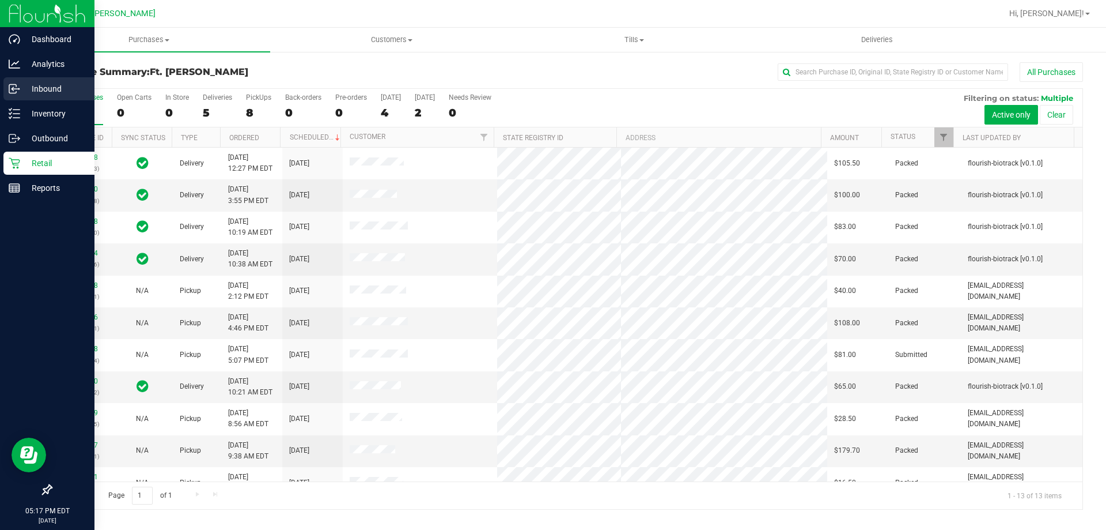
click at [11, 81] on div "Inbound" at bounding box center [48, 88] width 91 height 23
